Goal: Task Accomplishment & Management: Use online tool/utility

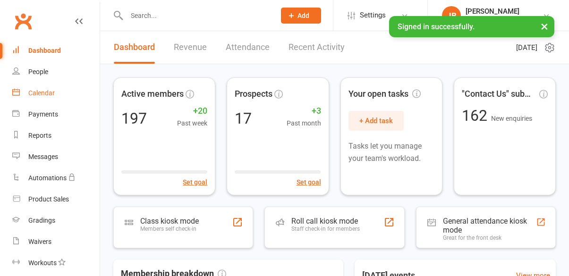
click at [45, 95] on div "Calendar" at bounding box center [41, 93] width 26 height 8
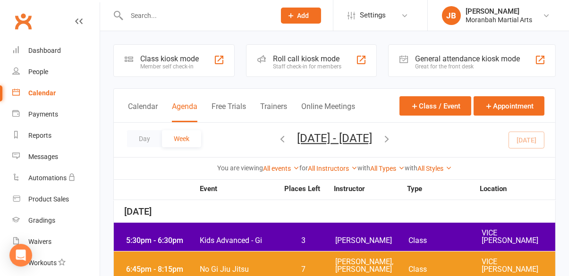
click at [158, 64] on div "Member self check-in" at bounding box center [169, 66] width 59 height 7
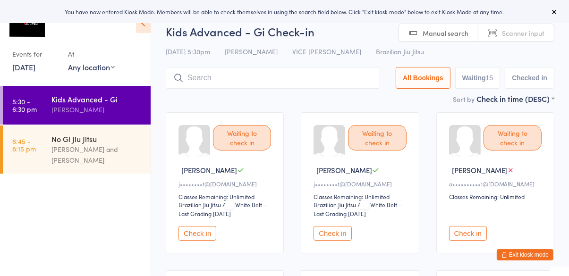
click at [201, 238] on button "Check in" at bounding box center [198, 233] width 38 height 15
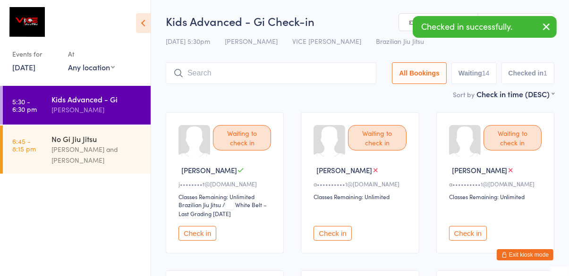
click at [199, 235] on button "Check in" at bounding box center [198, 233] width 38 height 15
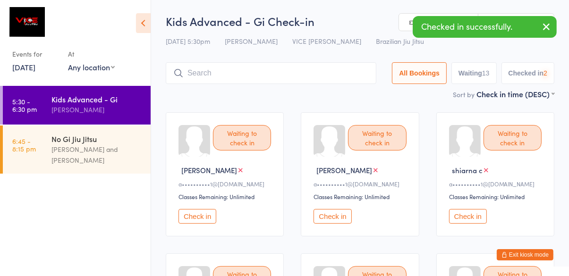
click at [200, 221] on button "Check in" at bounding box center [198, 216] width 38 height 15
click at [205, 214] on button "Check in" at bounding box center [198, 216] width 38 height 15
click at [195, 220] on button "Check in" at bounding box center [198, 216] width 38 height 15
click at [204, 218] on button "Check in" at bounding box center [198, 216] width 38 height 15
click at [343, 218] on button "Check in" at bounding box center [333, 216] width 38 height 15
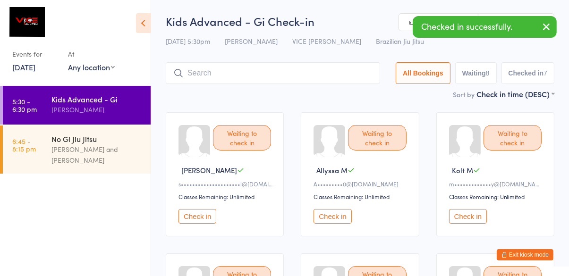
click at [334, 220] on button "Check in" at bounding box center [333, 216] width 38 height 15
click at [324, 221] on button "Check in" at bounding box center [333, 216] width 38 height 15
click at [331, 216] on button "Check in" at bounding box center [333, 216] width 38 height 15
click at [328, 218] on button "Check in" at bounding box center [333, 216] width 38 height 15
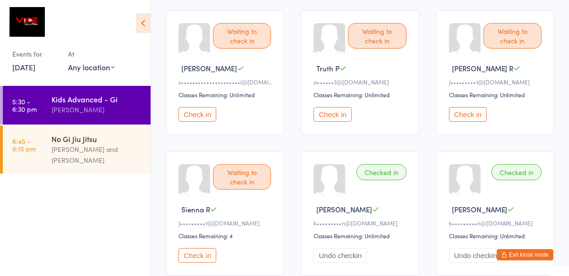
scroll to position [101, 0]
click at [195, 257] on button "Check in" at bounding box center [198, 257] width 38 height 15
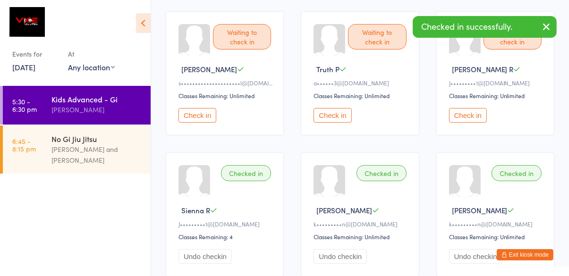
click at [456, 114] on button "Check in" at bounding box center [468, 115] width 38 height 15
